Goal: Entertainment & Leisure: Consume media (video, audio)

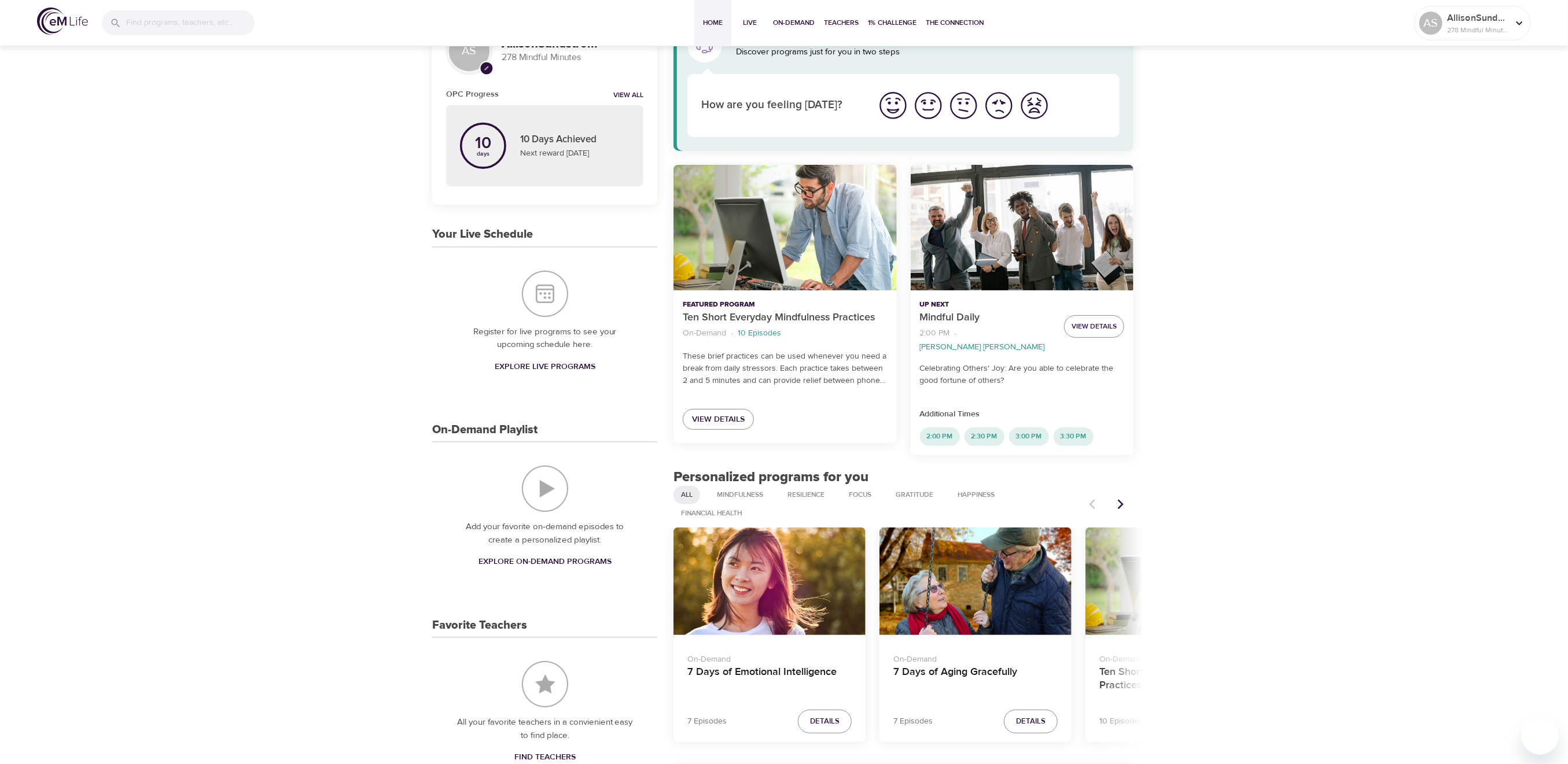
scroll to position [77, 0]
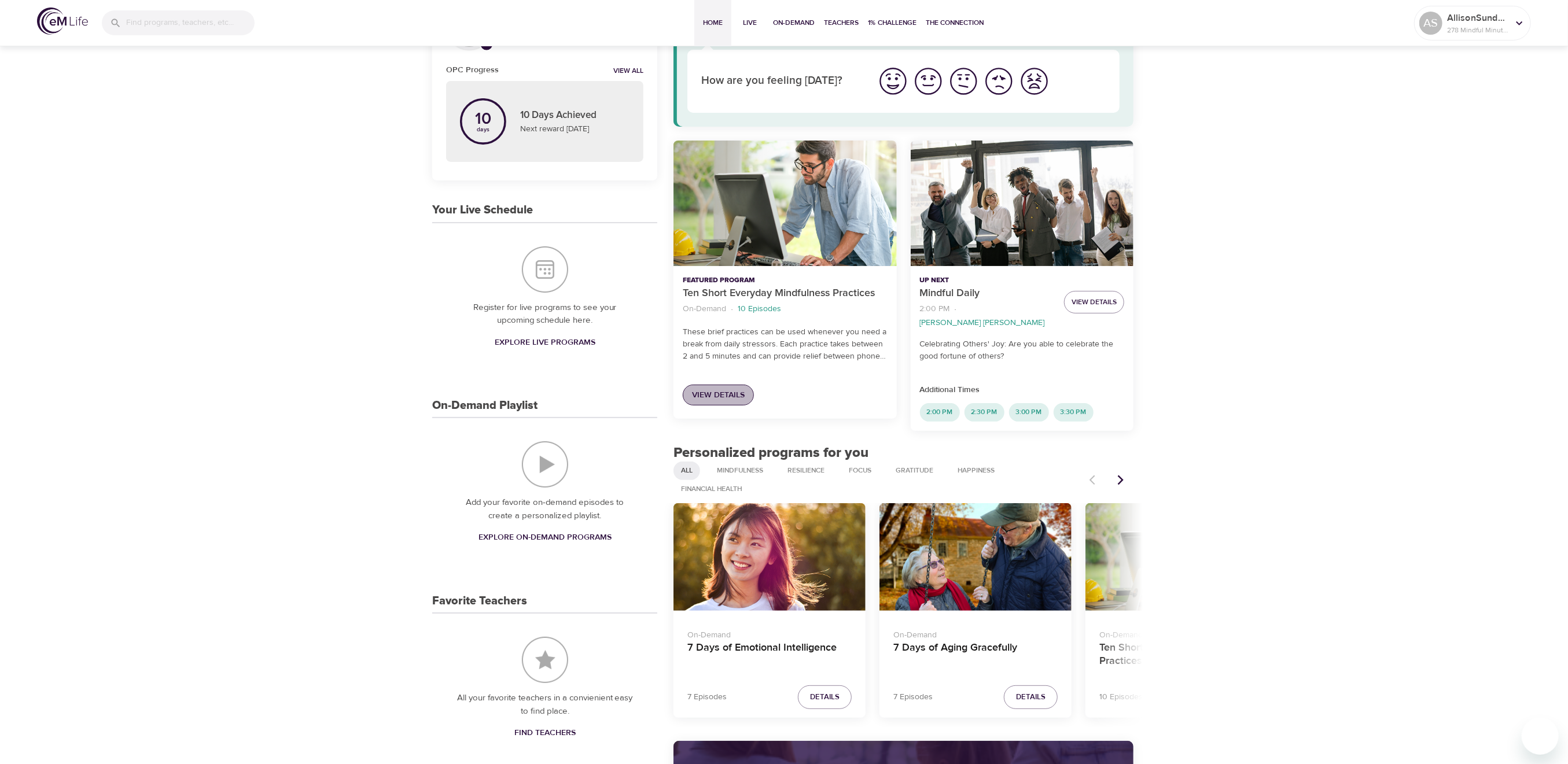
click at [735, 389] on span "View Details" at bounding box center [718, 396] width 52 height 15
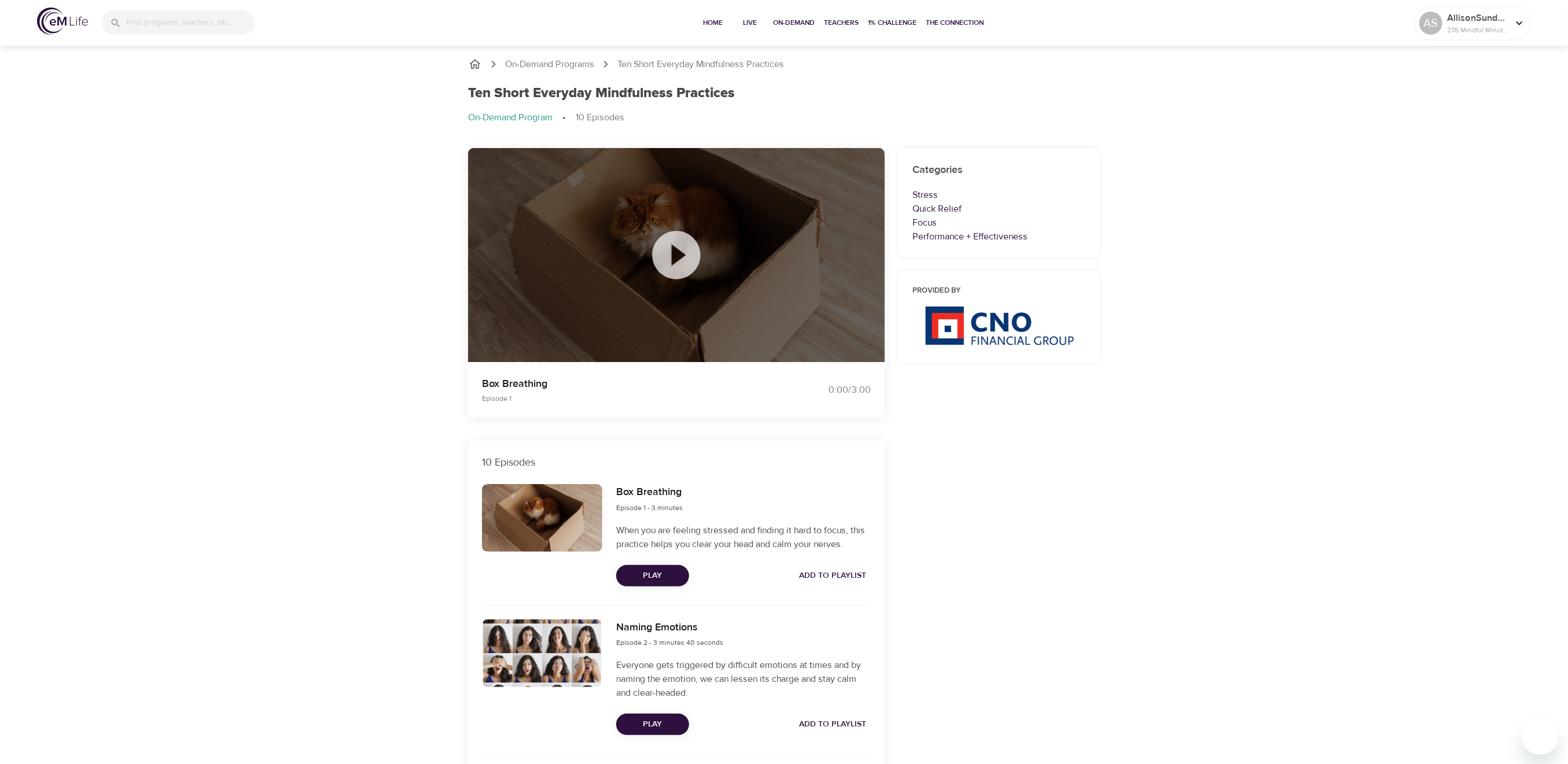
click at [685, 245] on icon at bounding box center [676, 254] width 48 height 48
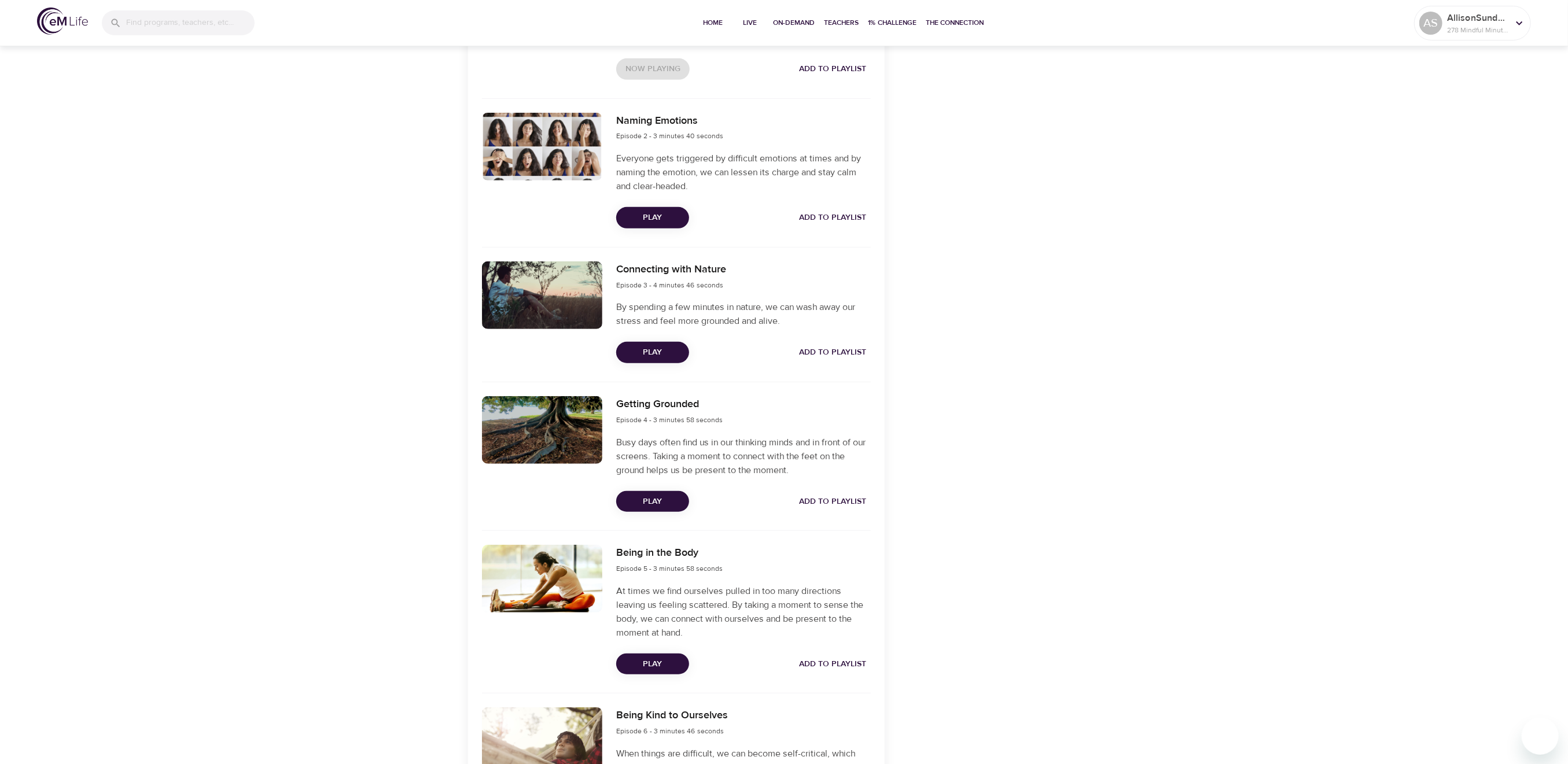
scroll to position [540, 0]
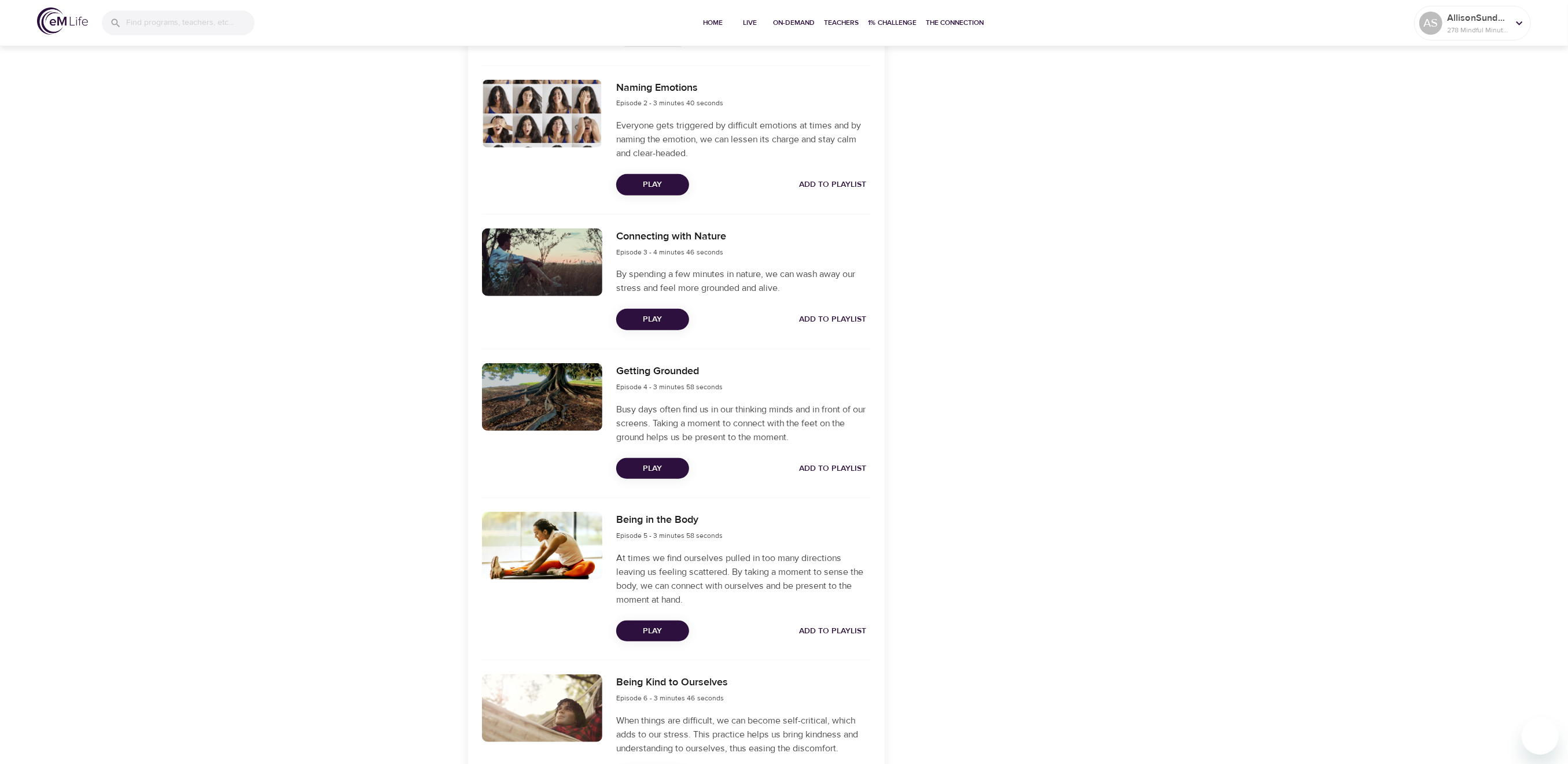
click at [660, 319] on span "Play" at bounding box center [652, 320] width 54 height 15
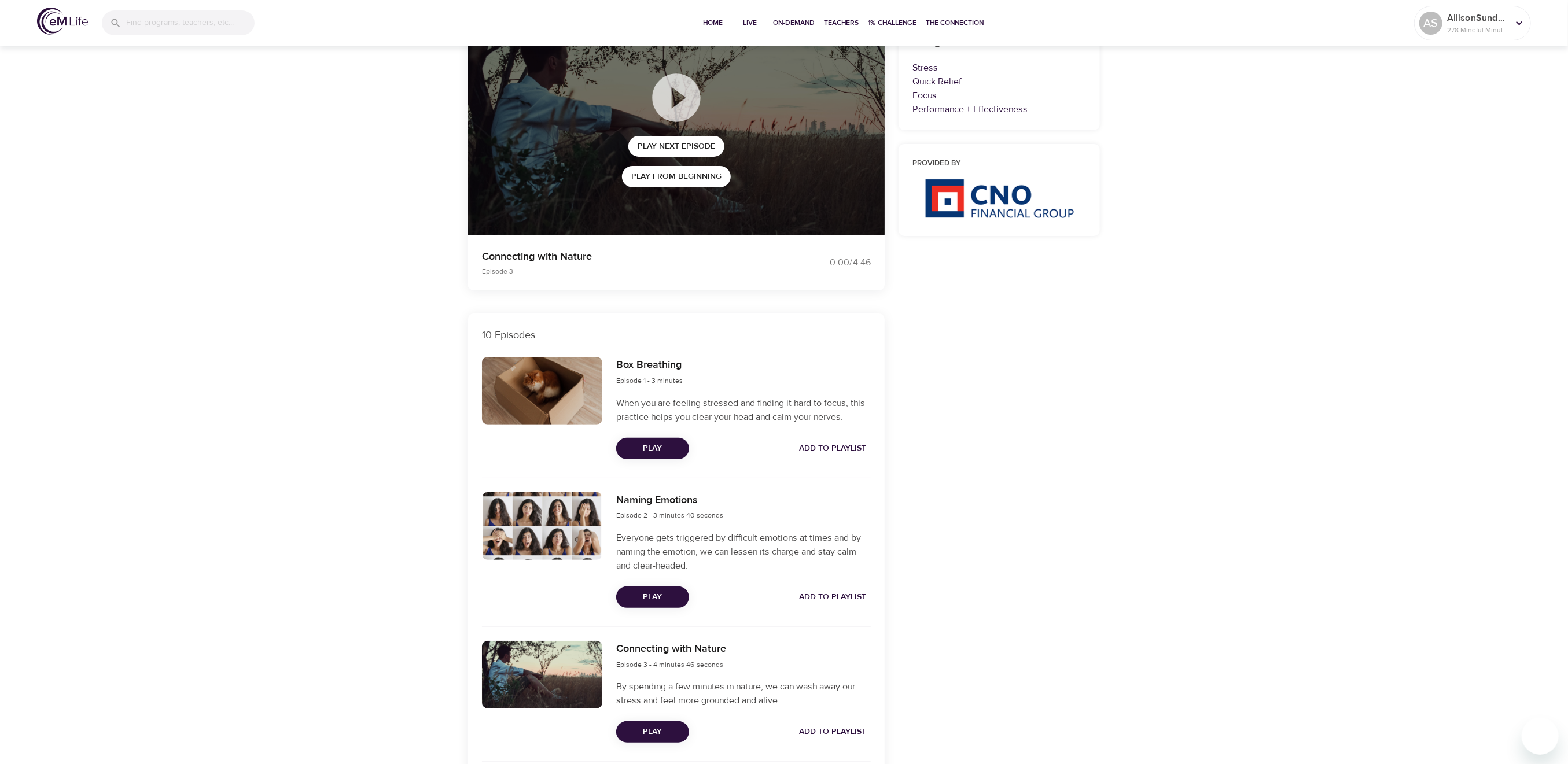
scroll to position [154, 0]
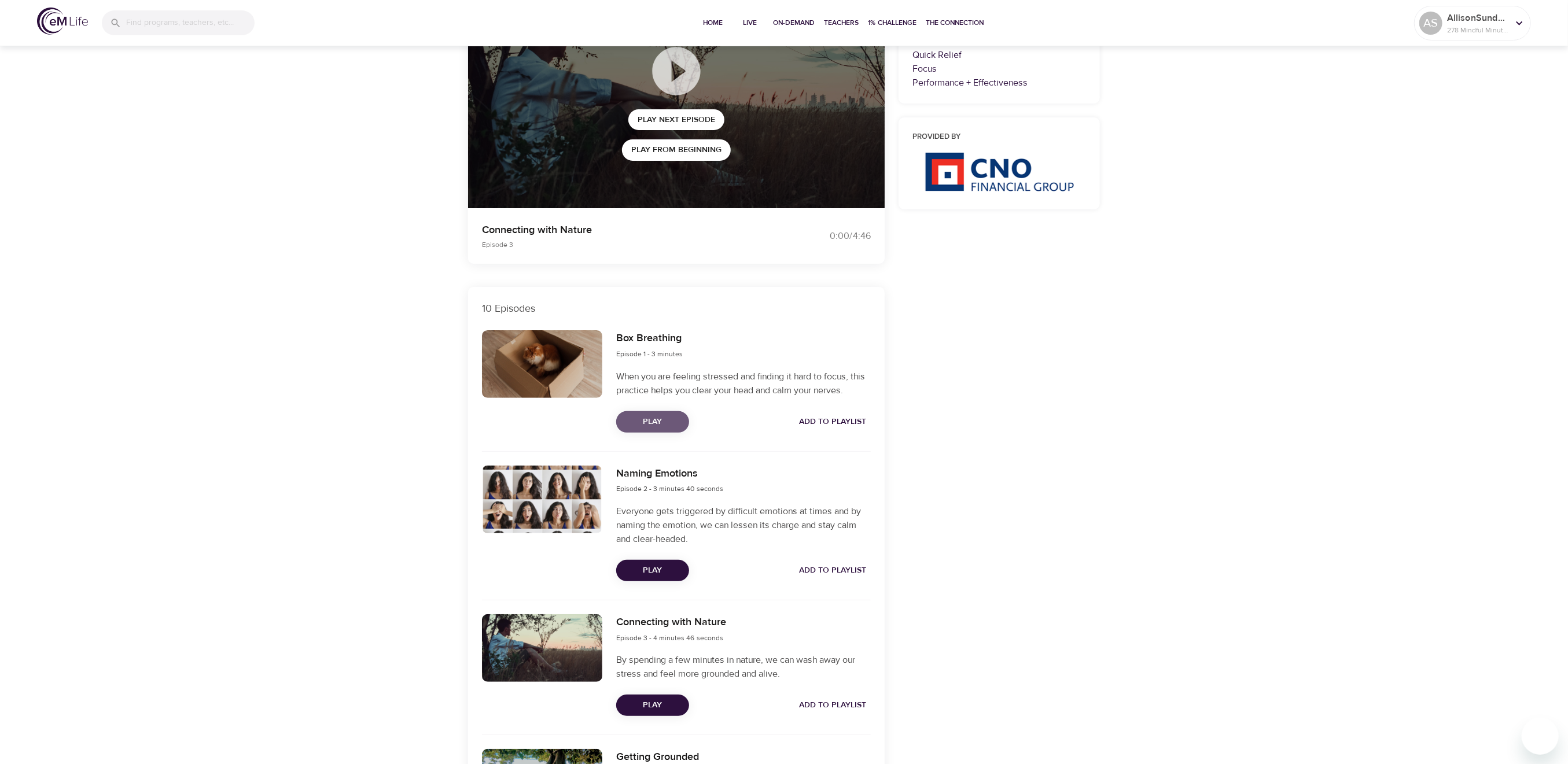
click at [667, 421] on span "Play" at bounding box center [652, 422] width 54 height 15
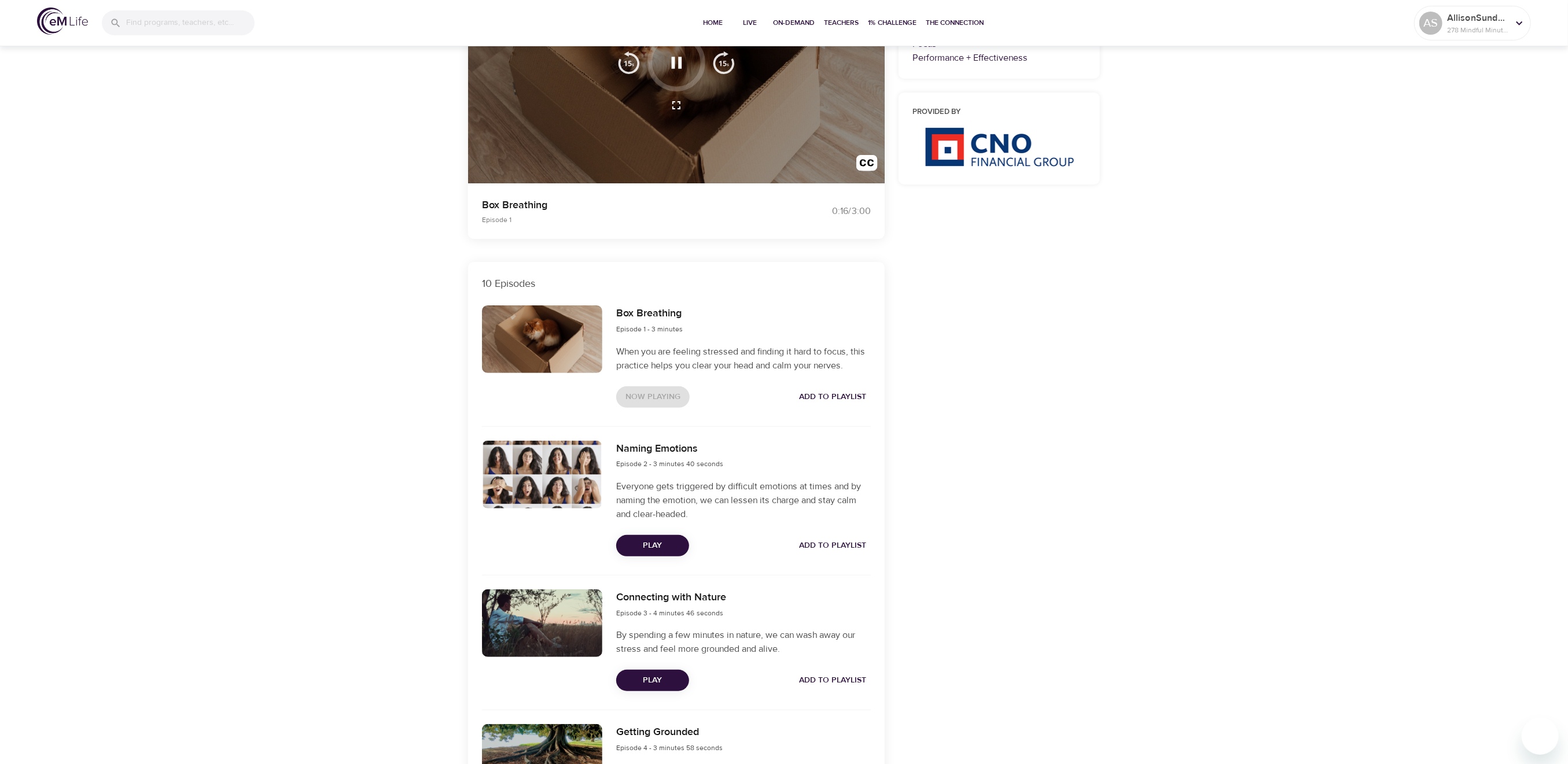
scroll to position [0, 0]
